Goal: Book appointment/travel/reservation

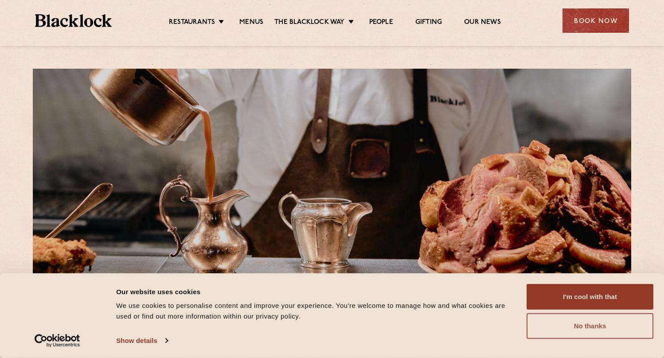
click at [569, 319] on button "No thanks" at bounding box center [589, 326] width 127 height 26
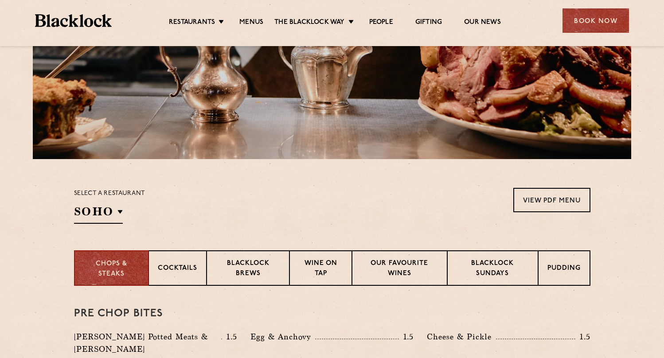
scroll to position [294, 0]
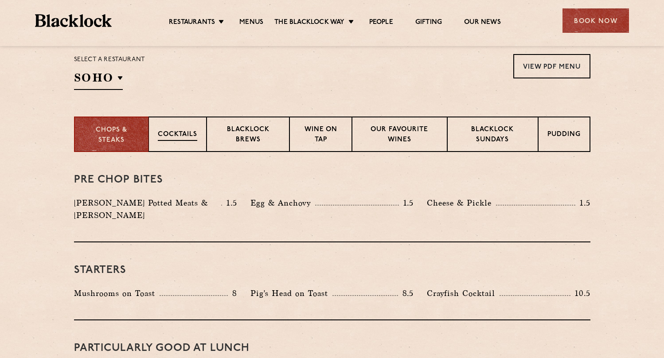
click at [192, 140] on div "Cocktails" at bounding box center [177, 133] width 58 height 35
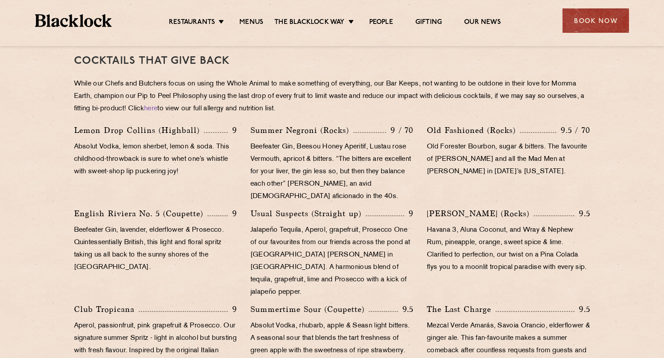
scroll to position [435, 0]
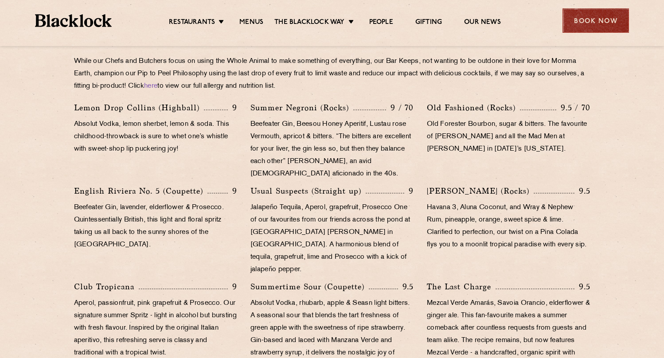
click at [575, 23] on div "Book Now" at bounding box center [595, 20] width 66 height 24
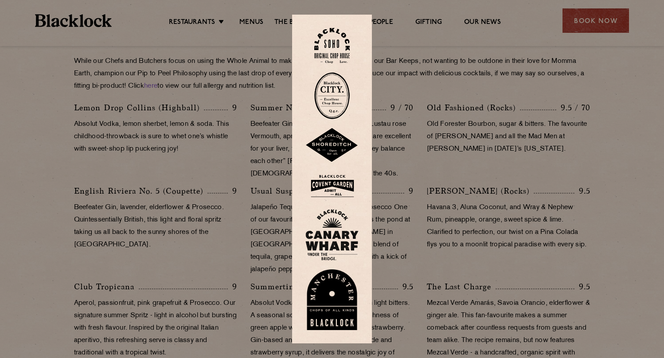
click at [331, 53] on img at bounding box center [331, 46] width 35 height 36
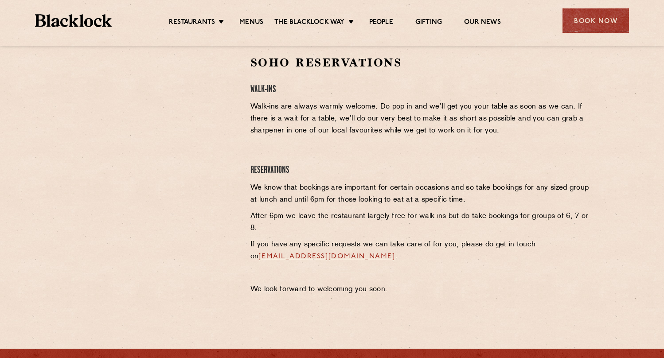
scroll to position [291, 0]
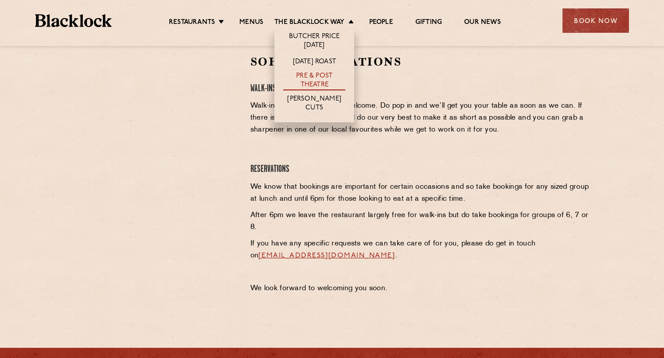
click at [321, 81] on link "Pre & Post Theatre" at bounding box center [314, 81] width 62 height 19
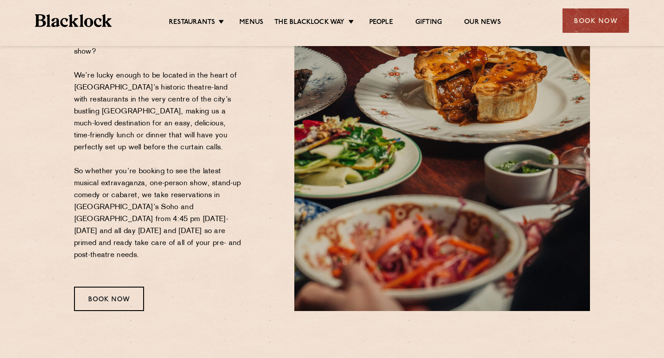
scroll to position [156, 0]
